Goal: Information Seeking & Learning: Learn about a topic

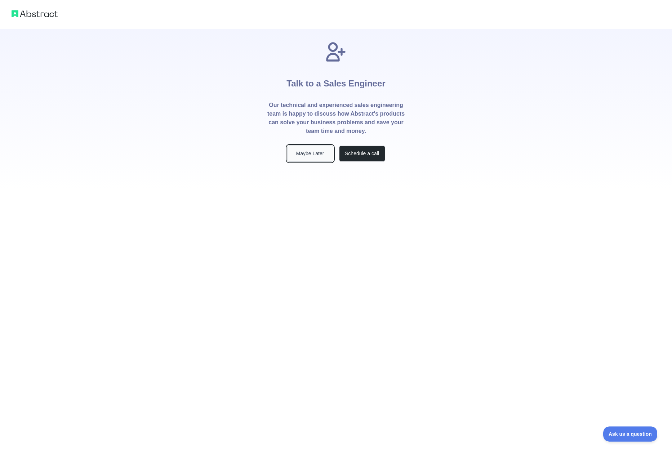
click at [303, 157] on button "Maybe Later" at bounding box center [310, 154] width 46 height 16
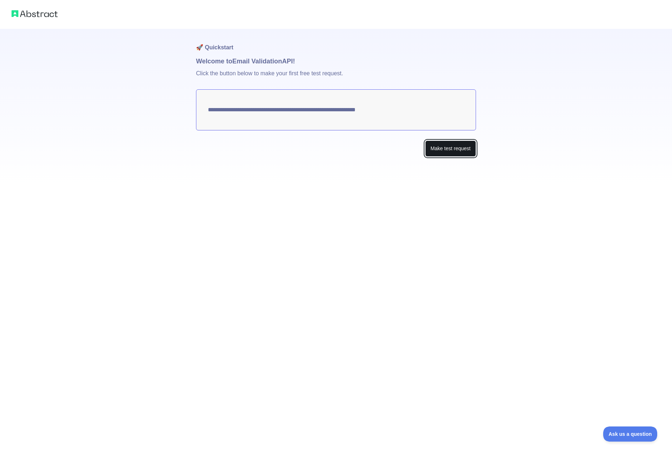
click at [433, 147] on button "Make test request" at bounding box center [450, 149] width 51 height 16
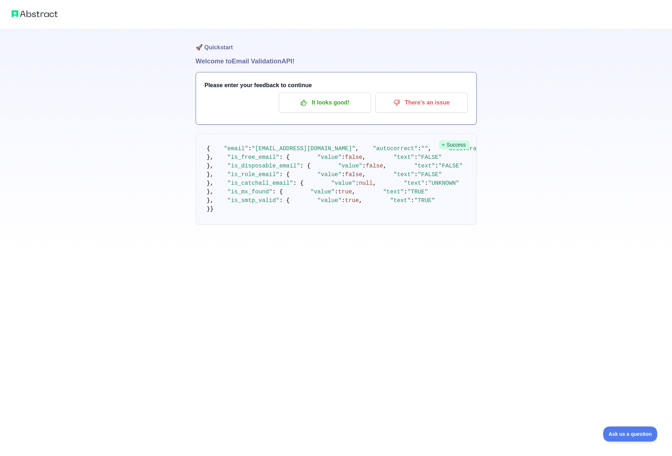
scroll to position [22, 0]
click at [318, 97] on p "It looks good!" at bounding box center [324, 103] width 81 height 12
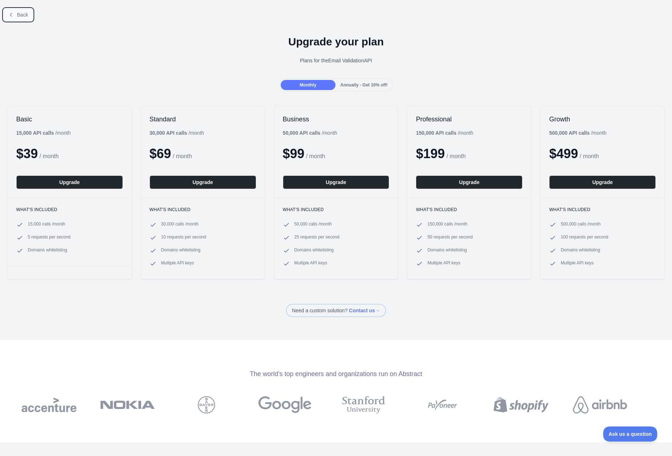
click at [23, 15] on span "Back" at bounding box center [22, 15] width 11 height 6
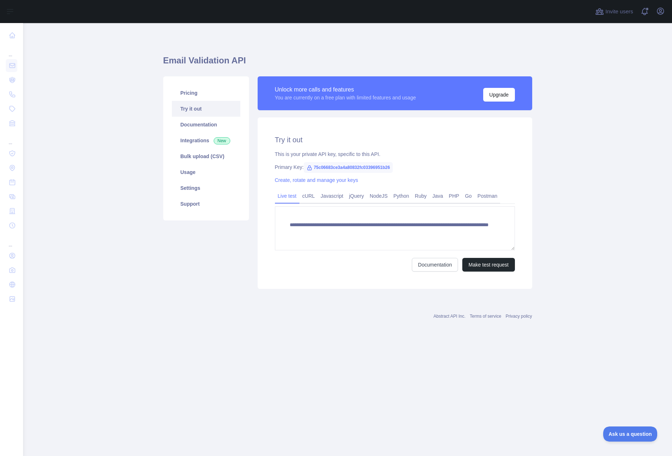
click at [362, 168] on span "75c06683ce3a4a80832fc03396951b26" at bounding box center [348, 167] width 89 height 11
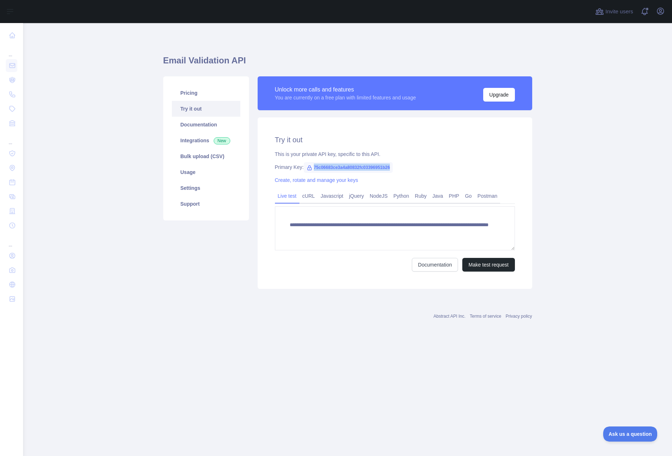
click at [336, 168] on span "75c06683ce3a4a80832fc03396951b26" at bounding box center [348, 167] width 89 height 11
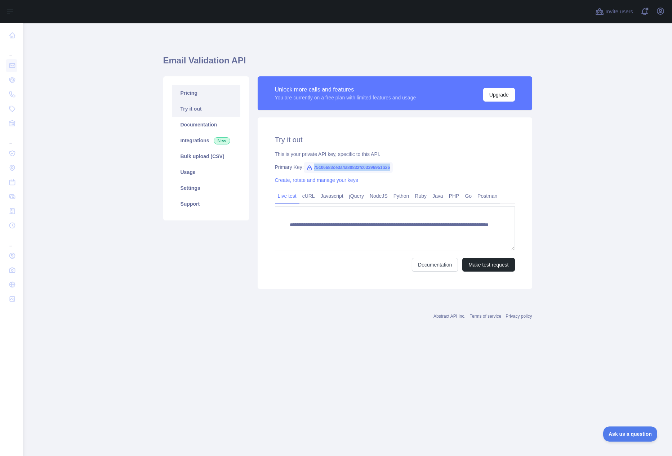
click at [201, 94] on link "Pricing" at bounding box center [206, 93] width 68 height 16
